Goal: Check status: Check status

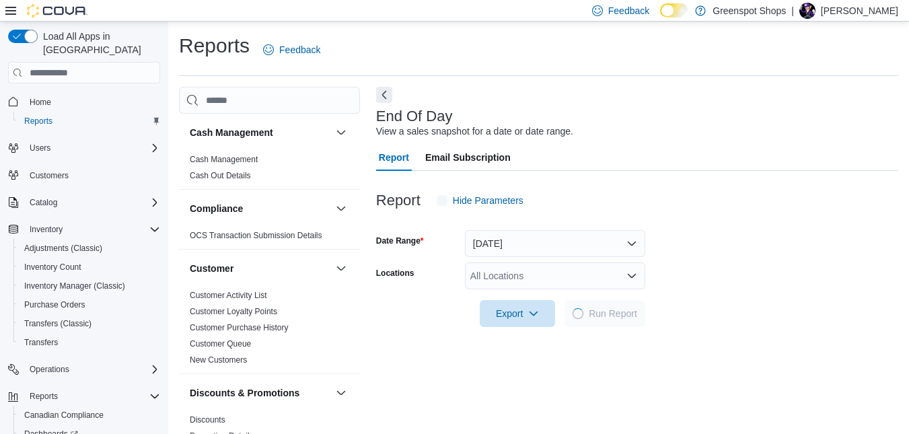
scroll to position [16, 0]
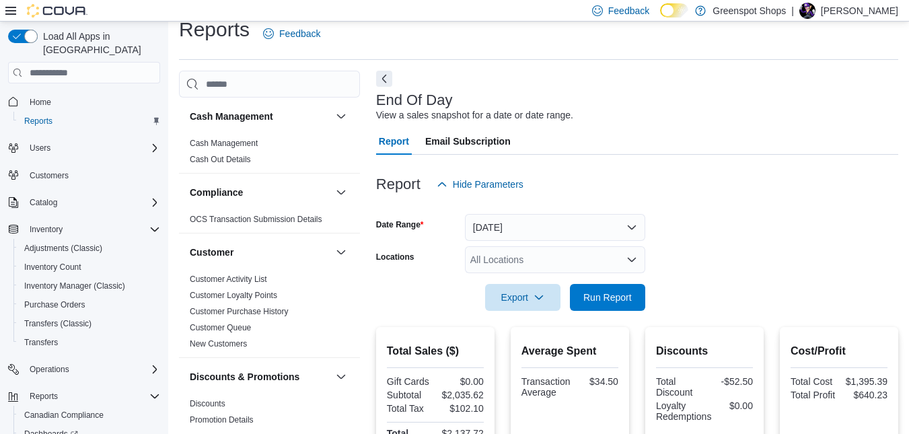
click at [524, 255] on div "All Locations" at bounding box center [555, 259] width 180 height 27
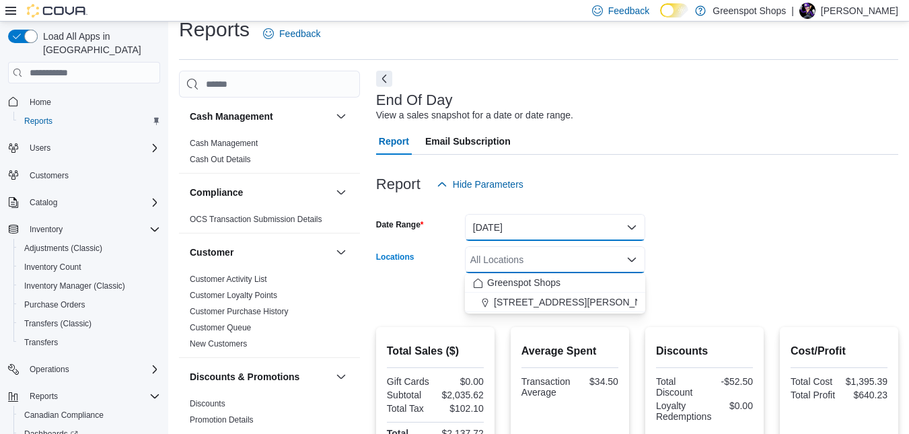
click at [524, 221] on button "[DATE]" at bounding box center [555, 227] width 180 height 27
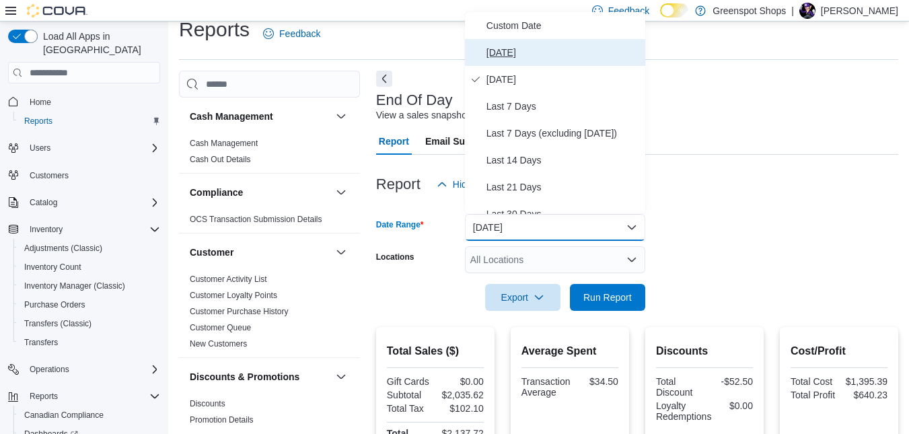
click at [503, 52] on span "[DATE]" at bounding box center [563, 52] width 153 height 16
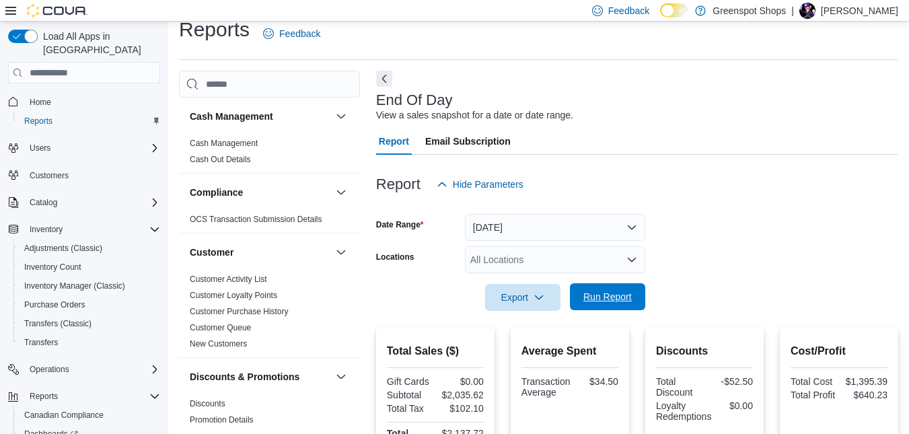
click at [594, 300] on span "Run Report" at bounding box center [608, 296] width 48 height 13
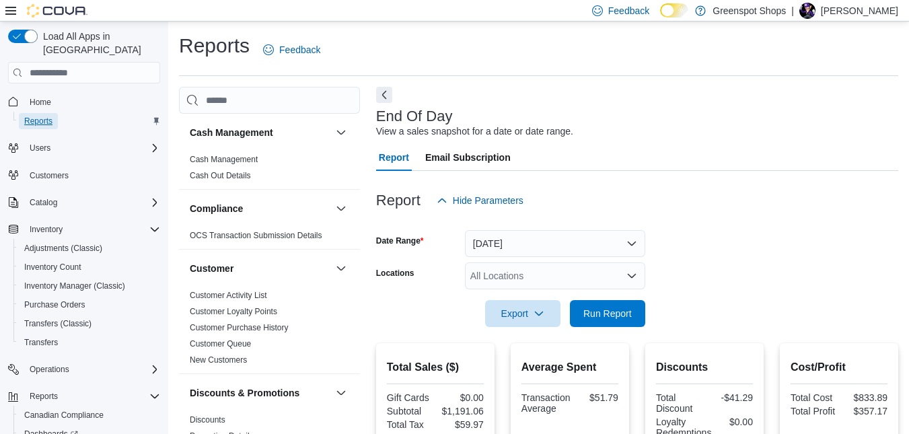
click at [33, 116] on span "Reports" at bounding box center [38, 121] width 28 height 11
